Goal: Task Accomplishment & Management: Manage account settings

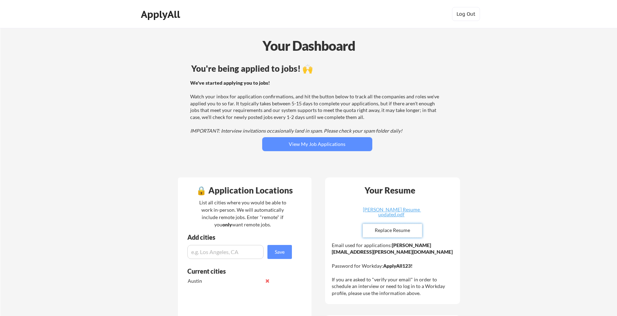
scroll to position [210, 0]
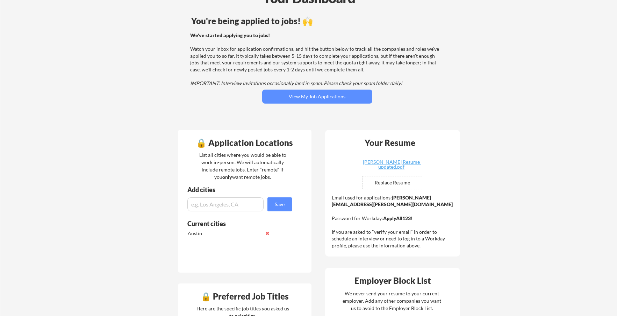
scroll to position [35, 0]
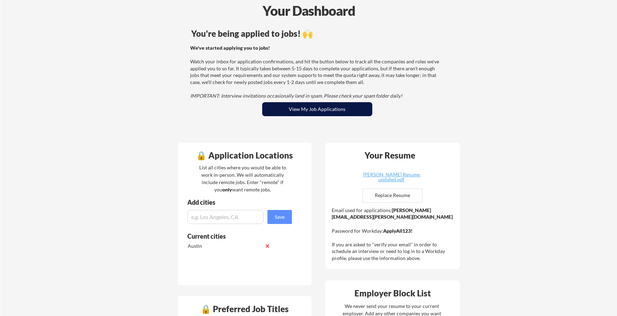
click at [311, 109] on button "View My Job Applications" at bounding box center [317, 109] width 110 height 14
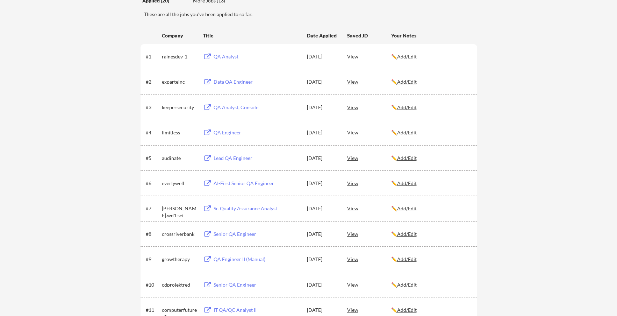
scroll to position [105, 0]
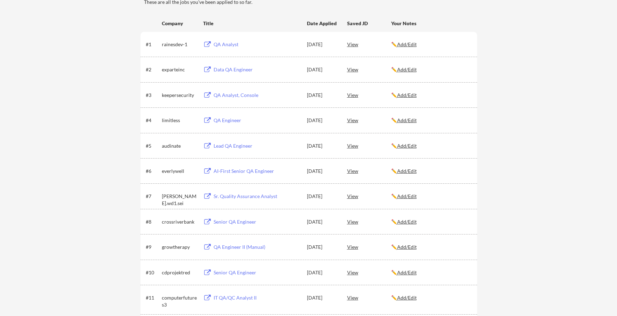
click at [230, 195] on div "Sr. Quality Assurance Analyst" at bounding box center [257, 196] width 87 height 7
click at [250, 172] on div "AI-First Senior QA Engineer" at bounding box center [257, 170] width 87 height 7
click at [237, 144] on div "Lead QA Engineer" at bounding box center [257, 145] width 87 height 7
click at [228, 122] on div "QA Engineer" at bounding box center [257, 120] width 87 height 7
click at [225, 94] on div "QA Analyst, Console" at bounding box center [257, 95] width 87 height 7
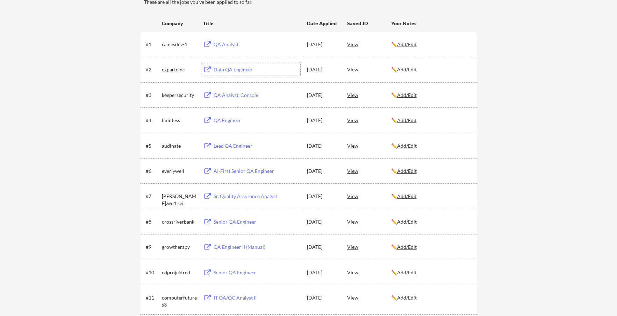
click at [222, 68] on div "Data QA Engineer" at bounding box center [257, 69] width 87 height 7
click at [221, 45] on div "QA Analyst" at bounding box center [257, 44] width 87 height 7
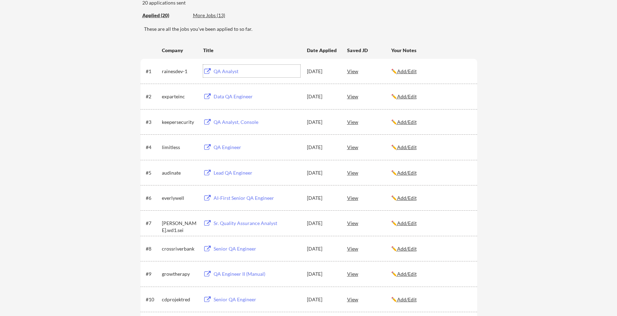
scroll to position [0, 0]
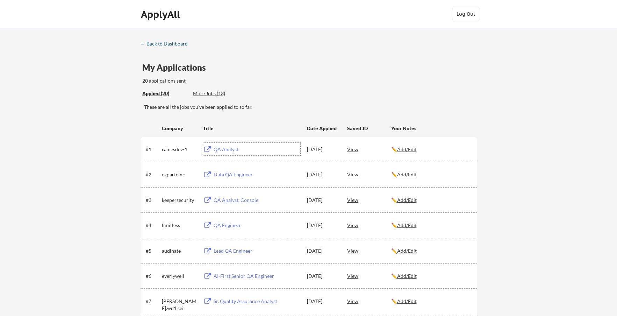
click at [178, 42] on div "← Back to Dashboard" at bounding box center [166, 43] width 52 height 5
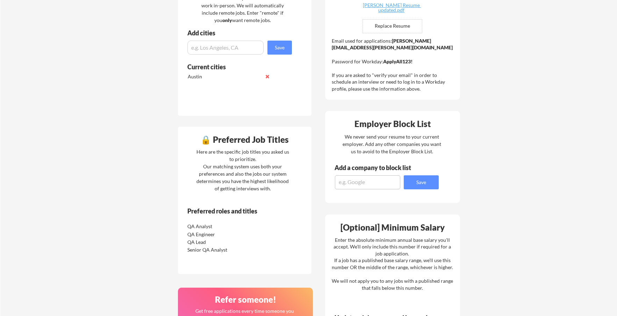
scroll to position [210, 0]
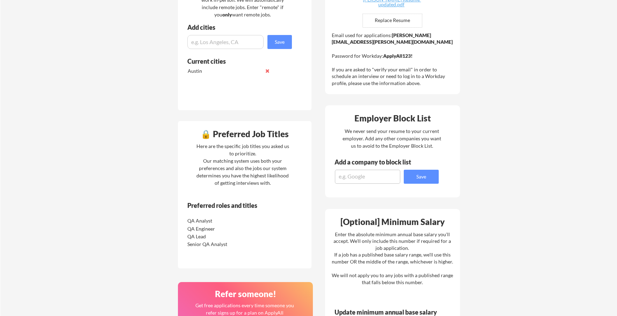
click at [206, 135] on div "🔒 Preferred Job Titles" at bounding box center [245, 134] width 130 height 8
drag, startPoint x: 218, startPoint y: 235, endPoint x: 223, endPoint y: 236, distance: 4.8
click at [218, 235] on div "QA Lead" at bounding box center [224, 236] width 74 height 7
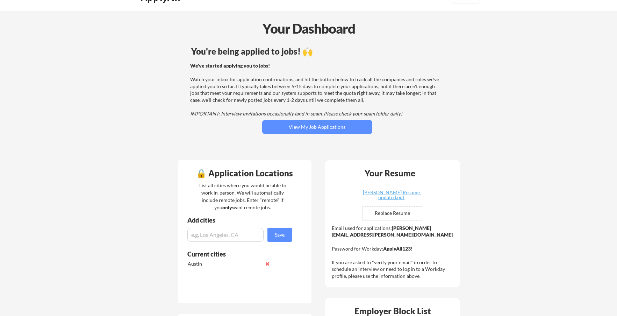
scroll to position [0, 0]
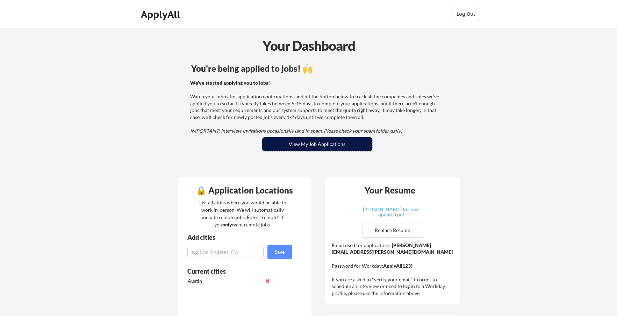
click at [321, 147] on button "View My Job Applications" at bounding box center [317, 144] width 110 height 14
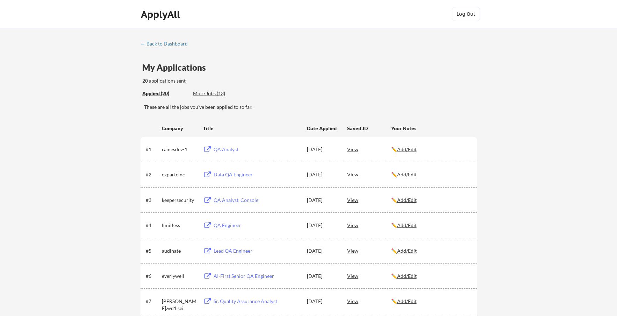
click at [211, 96] on div "More Jobs (13)" at bounding box center [218, 93] width 51 height 7
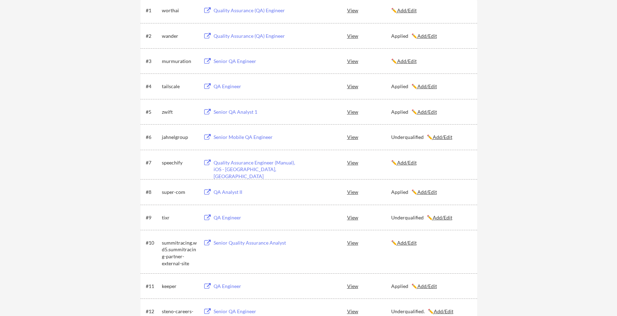
scroll to position [105, 0]
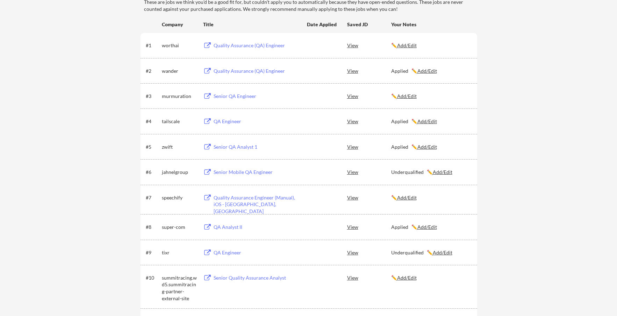
click at [406, 197] on u "Add/Edit" at bounding box center [407, 197] width 20 height 6
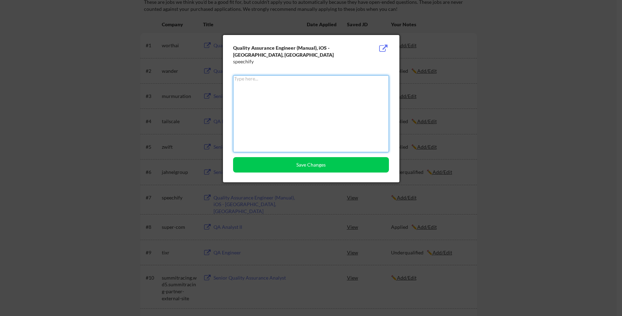
click at [280, 120] on textarea at bounding box center [311, 113] width 156 height 77
type textarea "Applied"
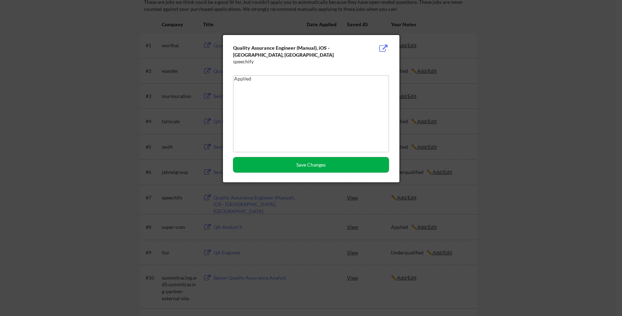
click at [306, 165] on button "Save Changes" at bounding box center [311, 164] width 156 height 15
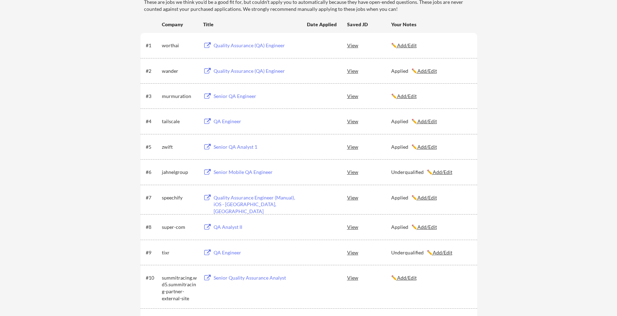
click at [235, 45] on div "Quality Assurance (QA) Engineer" at bounding box center [257, 45] width 87 height 7
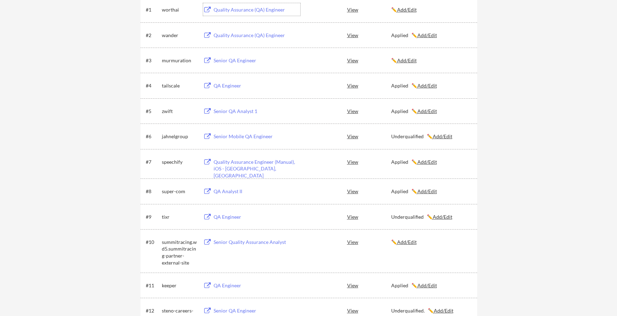
scroll to position [35, 0]
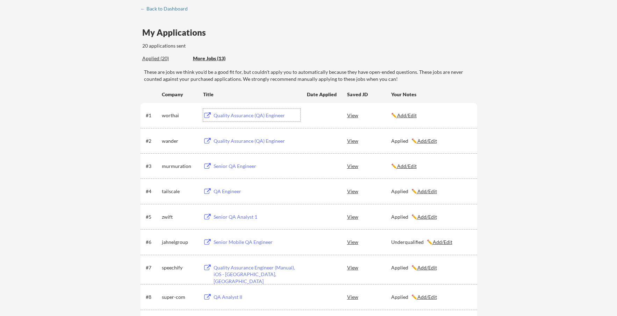
click at [164, 55] on div "Applied (20) More Jobs (13)" at bounding box center [193, 58] width 102 height 14
click at [164, 58] on div "Applied (20)" at bounding box center [164, 58] width 45 height 7
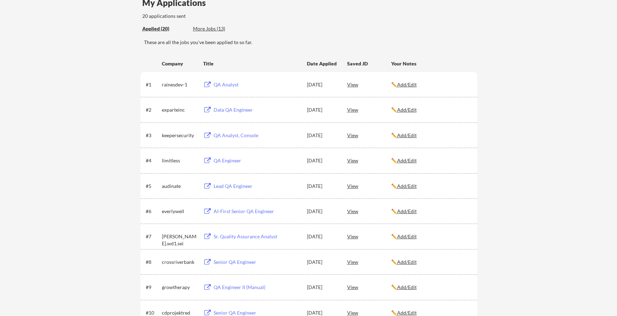
scroll to position [0, 0]
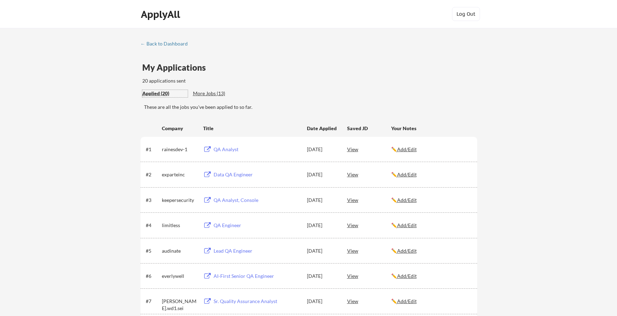
click at [210, 92] on div "More Jobs (13)" at bounding box center [218, 93] width 51 height 7
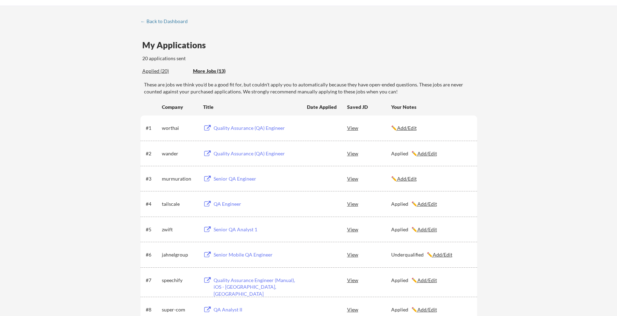
scroll to position [35, 0]
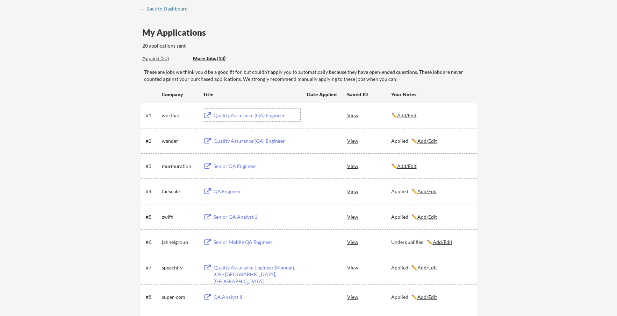
click at [216, 116] on div "Quality Assurance (QA) Engineer" at bounding box center [257, 115] width 87 height 7
click at [232, 166] on div "Senior QA Engineer" at bounding box center [257, 166] width 87 height 7
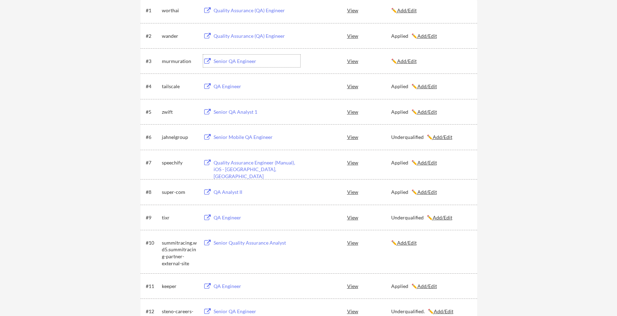
scroll to position [175, 0]
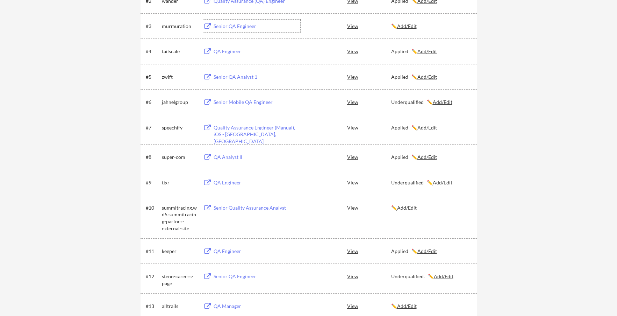
click at [223, 208] on div "Senior Quality Assurance Analyst" at bounding box center [257, 207] width 87 height 7
click at [412, 209] on u "Add/Edit" at bounding box center [407, 207] width 20 height 6
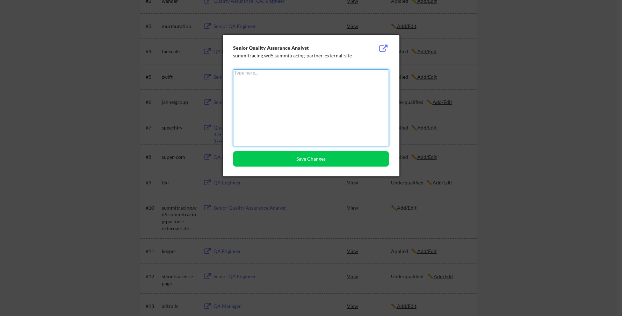
click at [320, 105] on textarea at bounding box center [311, 107] width 156 height 77
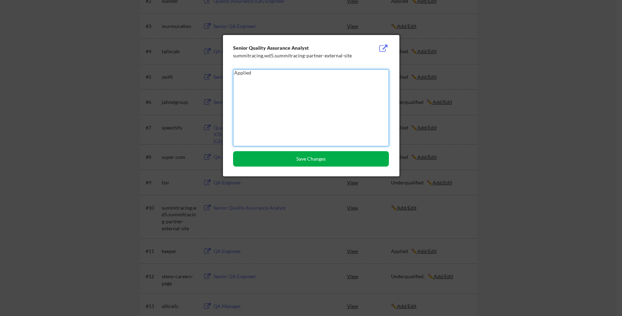
type textarea "Applied"
click at [337, 154] on button "Save Changes" at bounding box center [311, 158] width 156 height 15
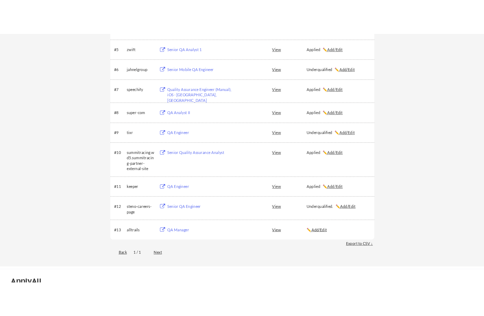
scroll to position [245, 0]
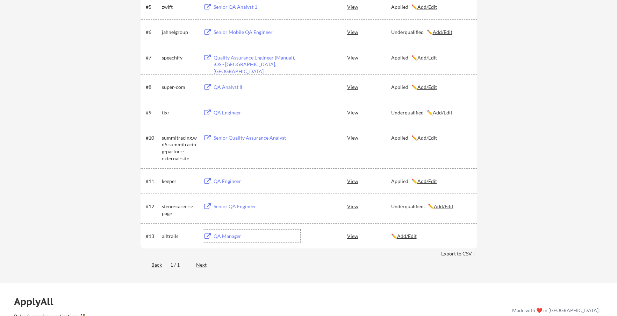
click at [222, 237] on div "QA Manager" at bounding box center [257, 235] width 87 height 7
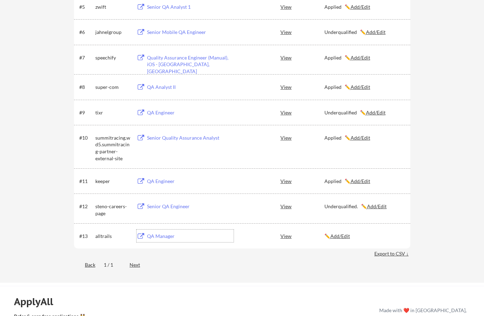
click at [342, 238] on u "Add/Edit" at bounding box center [341, 236] width 20 height 6
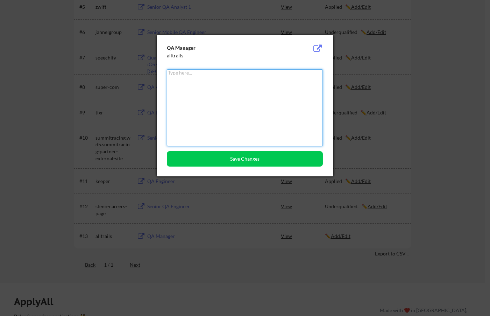
click at [237, 121] on textarea at bounding box center [245, 107] width 156 height 77
type textarea "Applied"
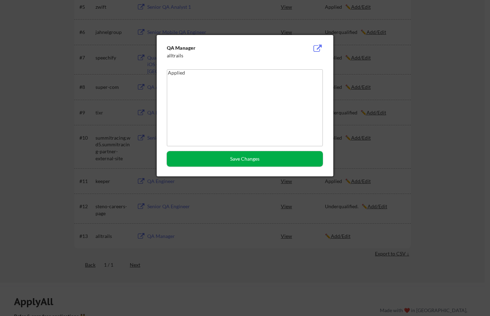
click at [240, 163] on button "Save Changes" at bounding box center [245, 158] width 156 height 15
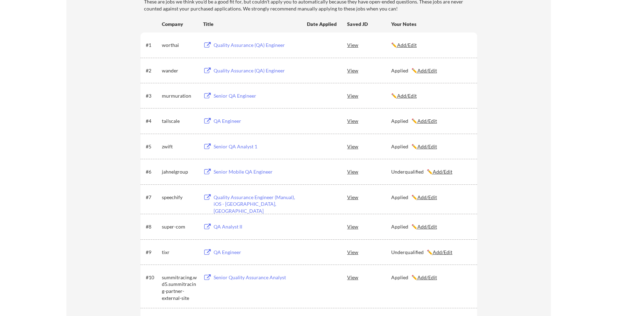
scroll to position [105, 0]
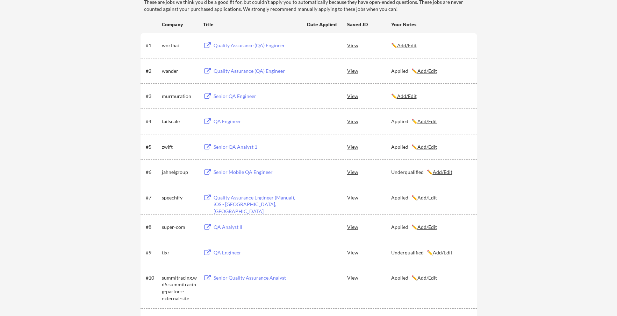
click at [413, 96] on u "Add/Edit" at bounding box center [407, 96] width 20 height 6
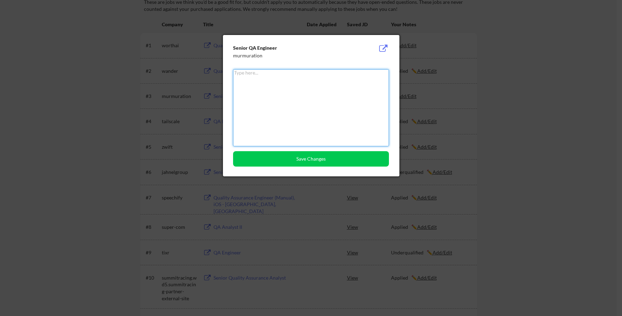
click at [358, 105] on textarea at bounding box center [311, 107] width 156 height 77
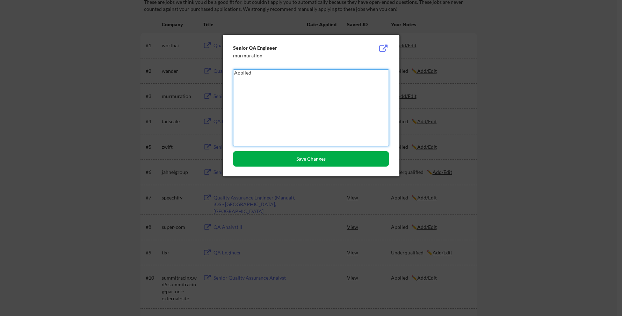
type textarea "Applied"
click at [318, 160] on button "Save Changes" at bounding box center [311, 158] width 156 height 15
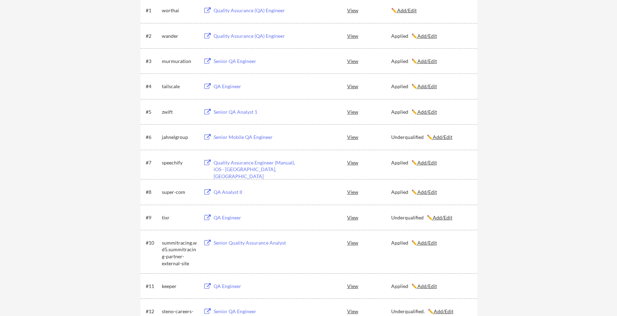
scroll to position [70, 0]
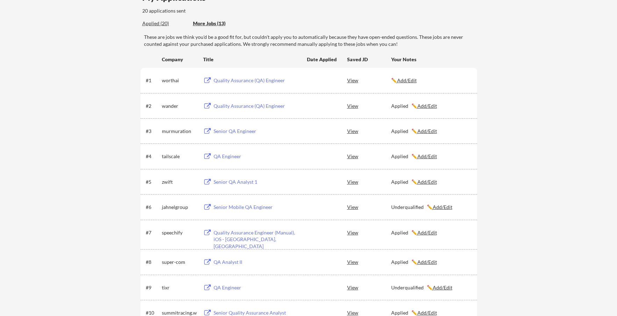
click at [414, 82] on u "Add/Edit" at bounding box center [407, 80] width 20 height 6
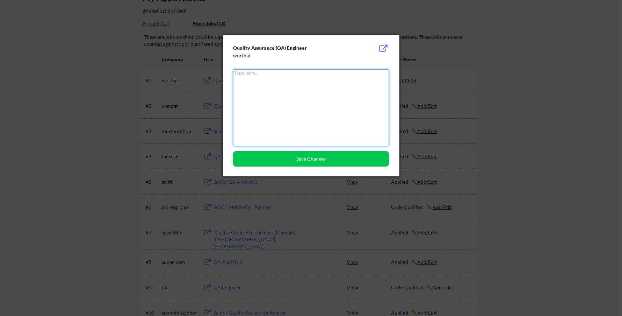
click at [315, 87] on textarea at bounding box center [311, 107] width 156 height 77
type textarea "In-Office"
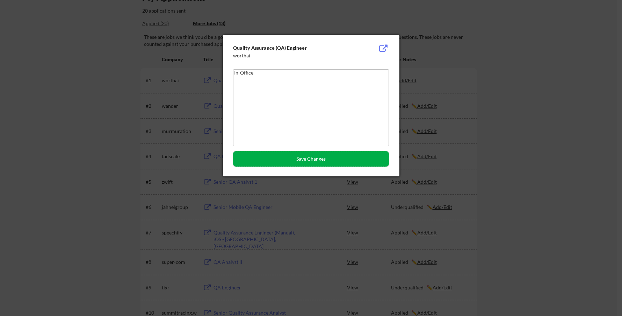
click at [328, 155] on button "Save Changes" at bounding box center [311, 158] width 156 height 15
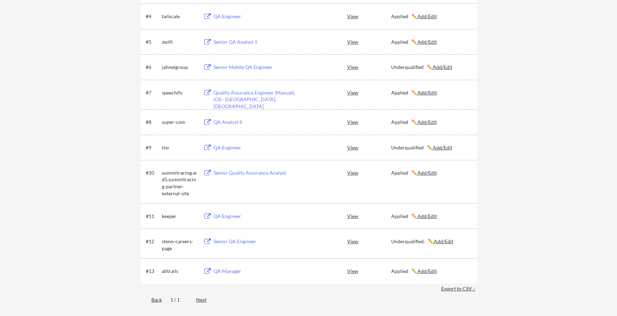
scroll to position [0, 0]
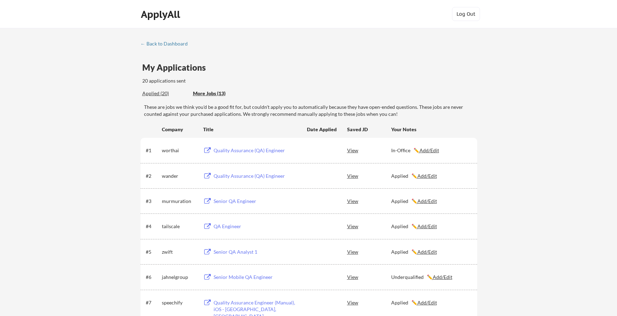
click at [160, 95] on div "Applied (20)" at bounding box center [164, 93] width 45 height 7
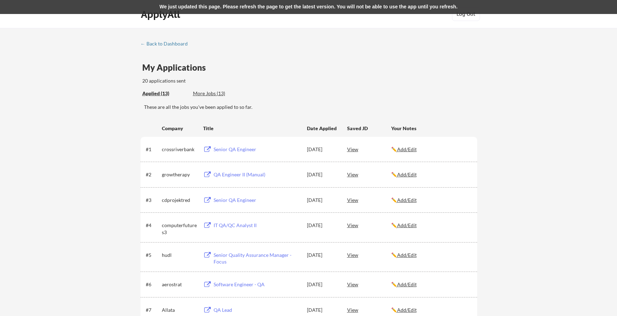
click at [163, 93] on div "Applied (13)" at bounding box center [164, 93] width 45 height 7
click at [202, 88] on div "Applied (13) More Jobs (13)" at bounding box center [193, 93] width 102 height 14
click at [201, 92] on div "More Jobs (13)" at bounding box center [218, 93] width 51 height 7
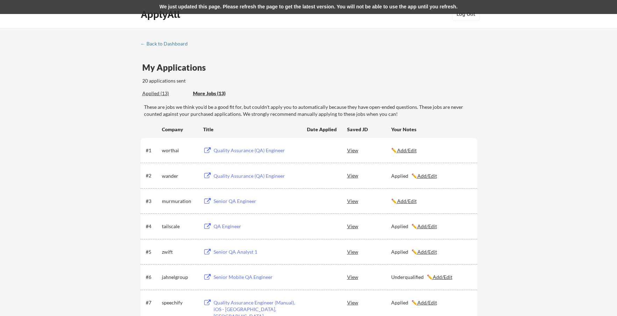
click at [160, 93] on div "Applied (13)" at bounding box center [164, 93] width 45 height 7
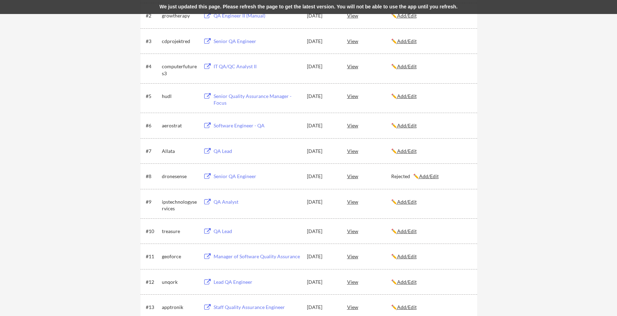
scroll to position [210, 0]
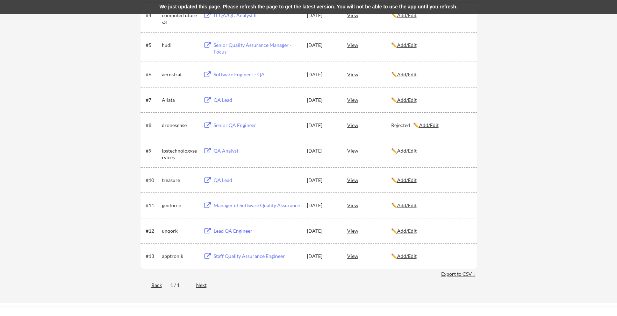
click at [154, 288] on div "Back" at bounding box center [150, 284] width 21 height 7
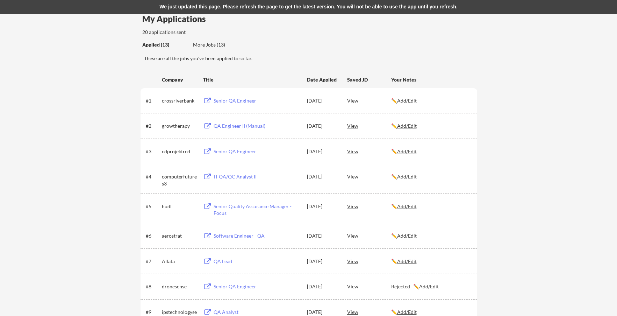
scroll to position [0, 0]
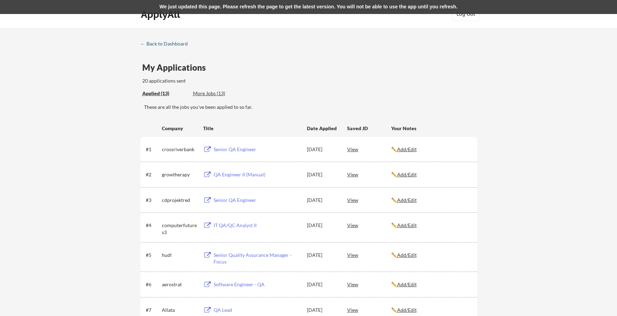
click at [173, 43] on div "← Back to Dashboard" at bounding box center [166, 43] width 52 height 5
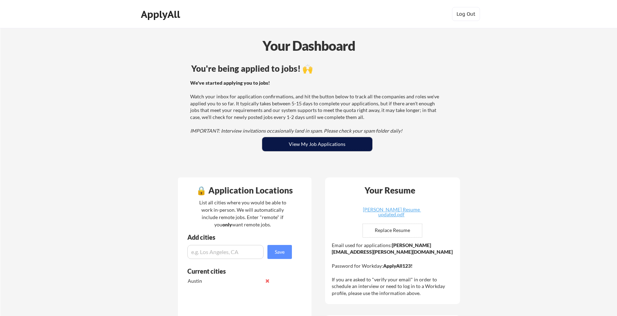
click at [299, 144] on button "View My Job Applications" at bounding box center [317, 144] width 110 height 14
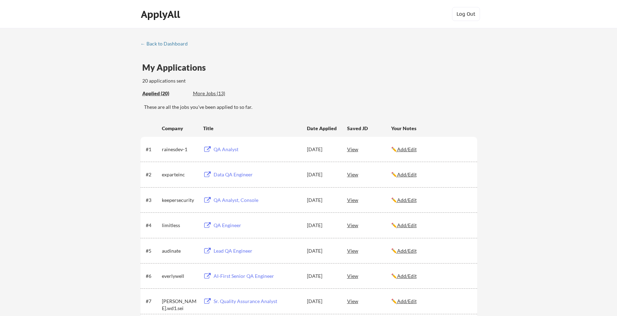
click at [209, 93] on div "More Jobs (13)" at bounding box center [218, 93] width 51 height 7
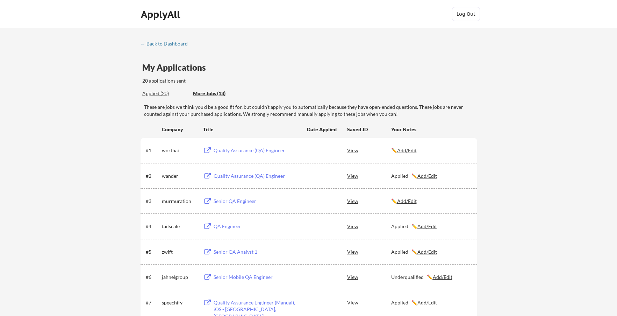
click at [165, 92] on div "Applied (20)" at bounding box center [164, 93] width 45 height 7
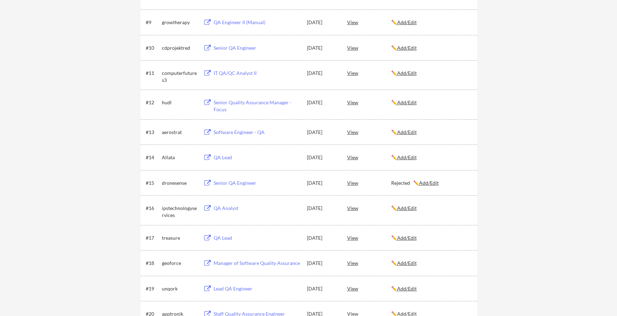
scroll to position [349, 0]
